Goal: Information Seeking & Learning: Learn about a topic

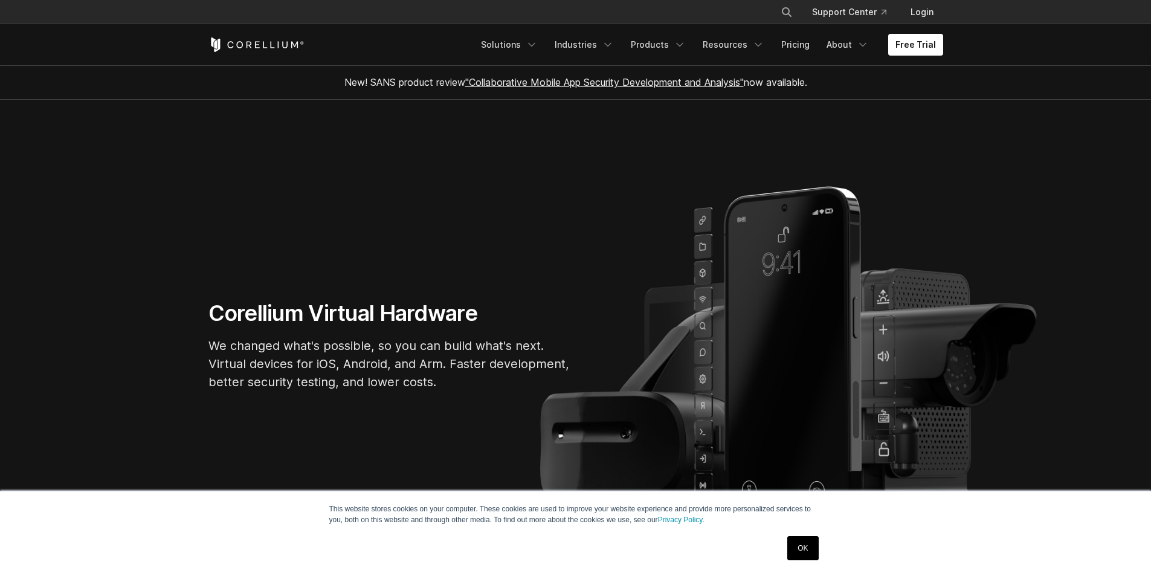
click at [805, 545] on link "OK" at bounding box center [802, 548] width 31 height 24
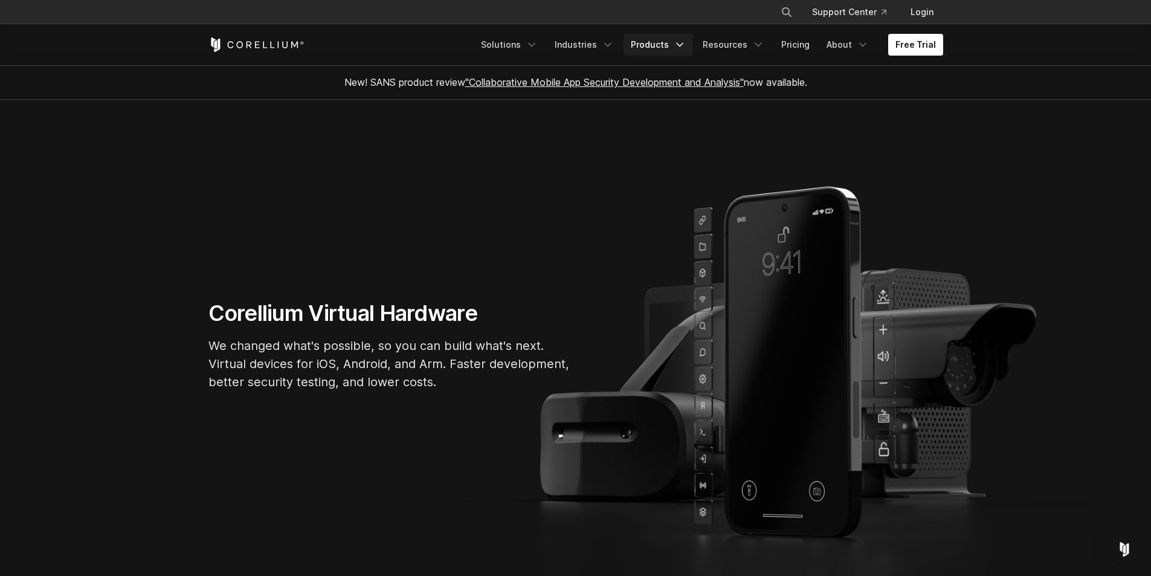
click at [683, 43] on icon "Navigation Menu" at bounding box center [679, 45] width 12 height 12
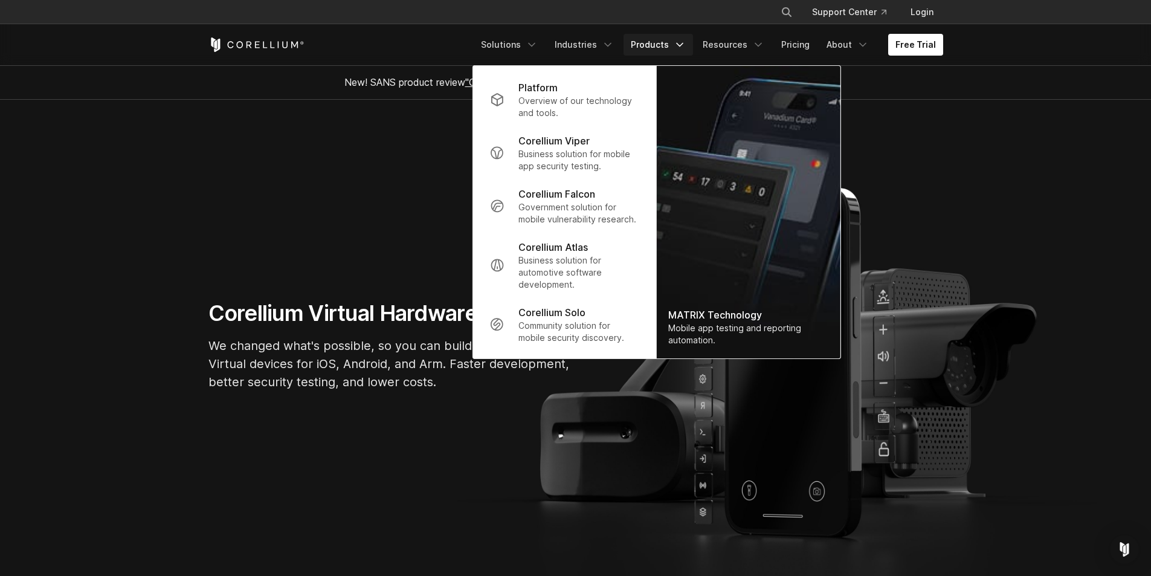
click at [1006, 47] on header "× Search our site... Support Center Login" at bounding box center [575, 33] width 1151 height 66
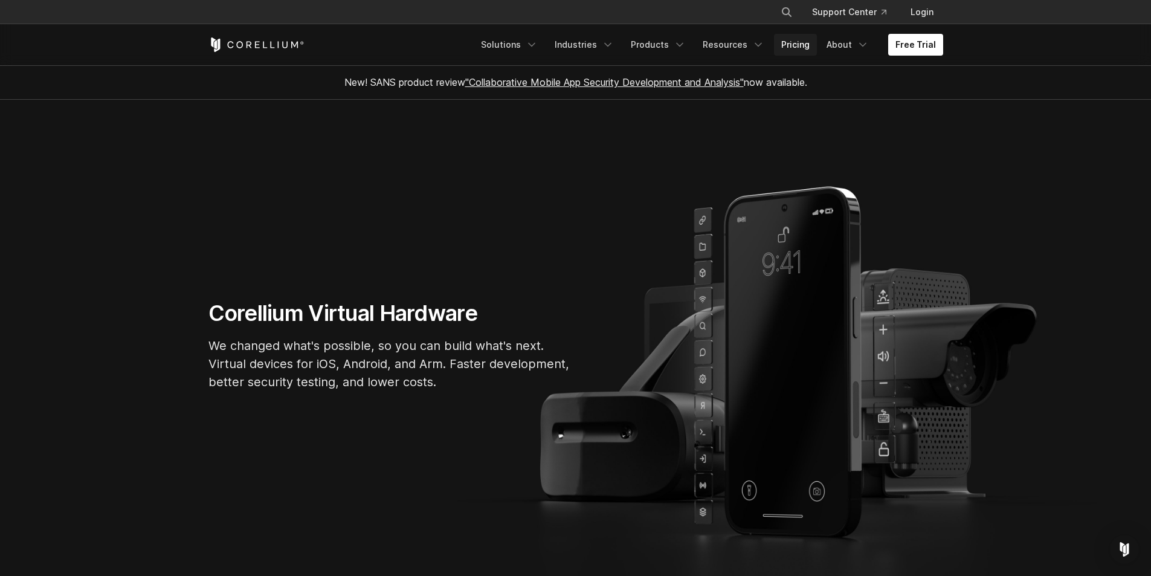
click at [798, 47] on link "Pricing" at bounding box center [795, 45] width 43 height 22
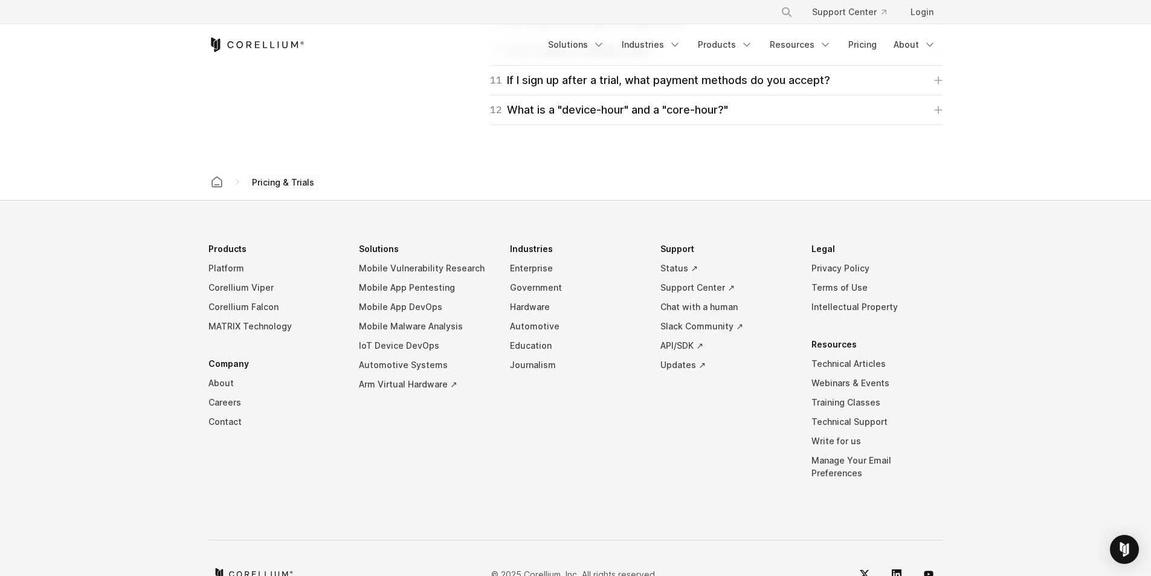
scroll to position [2073, 0]
